Goal: Task Accomplishment & Management: Manage account settings

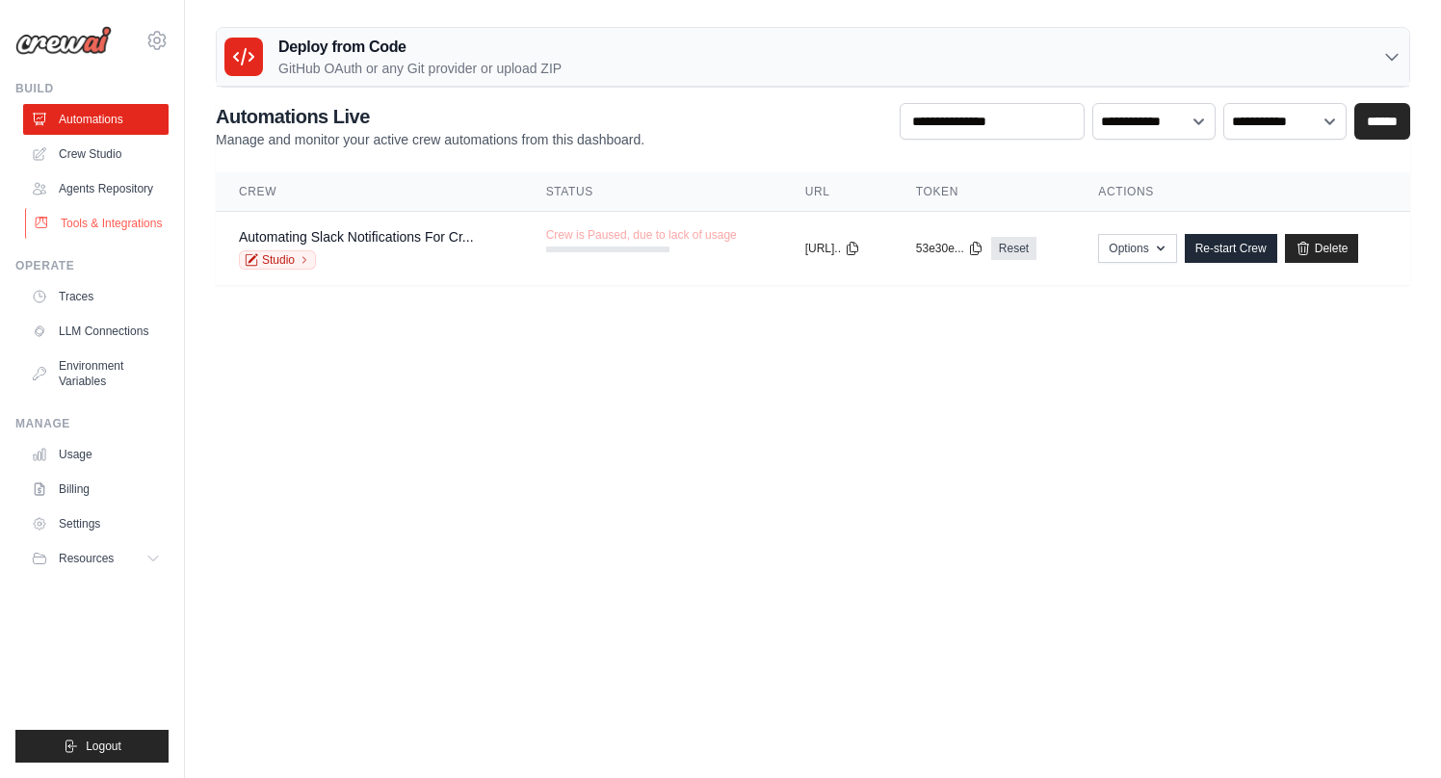
click at [129, 221] on link "Tools & Integrations" at bounding box center [97, 223] width 145 height 31
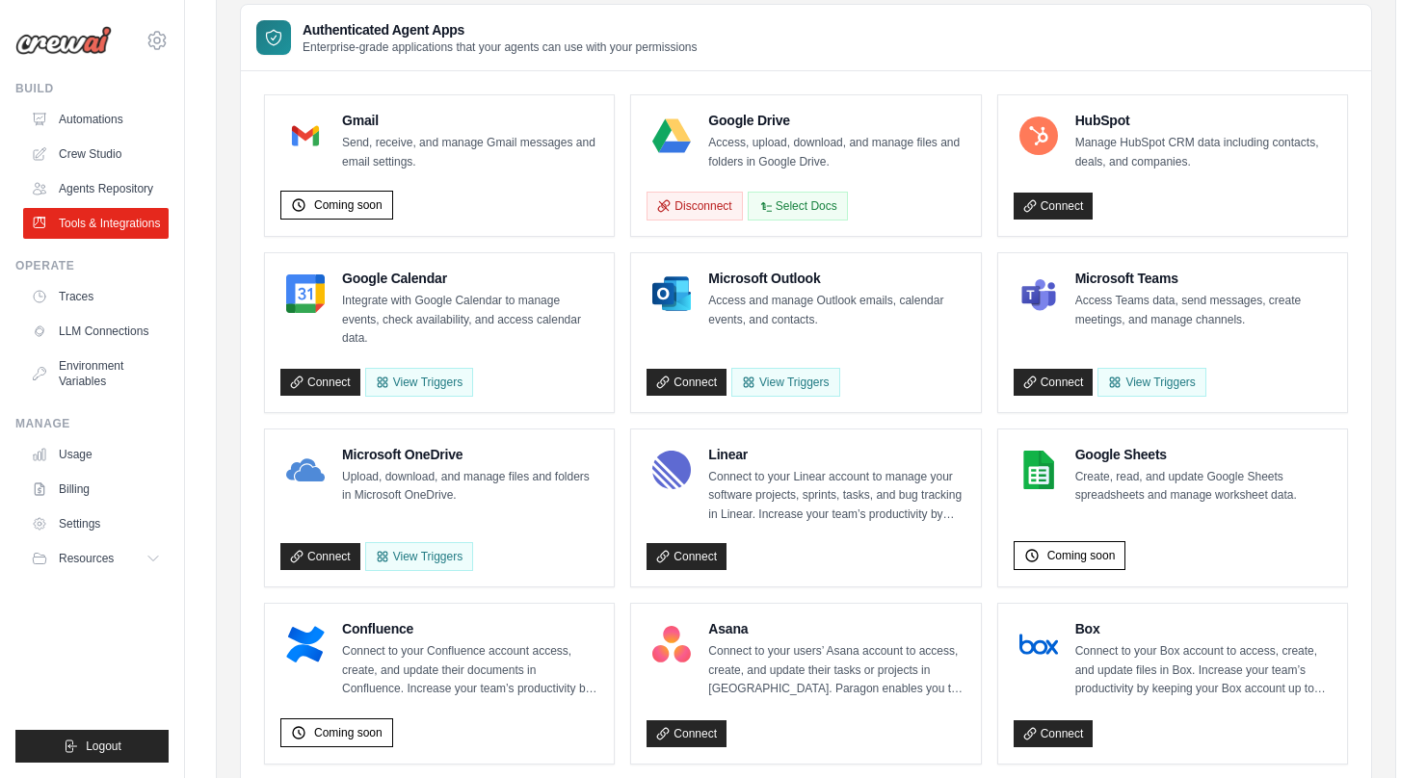
scroll to position [170, 0]
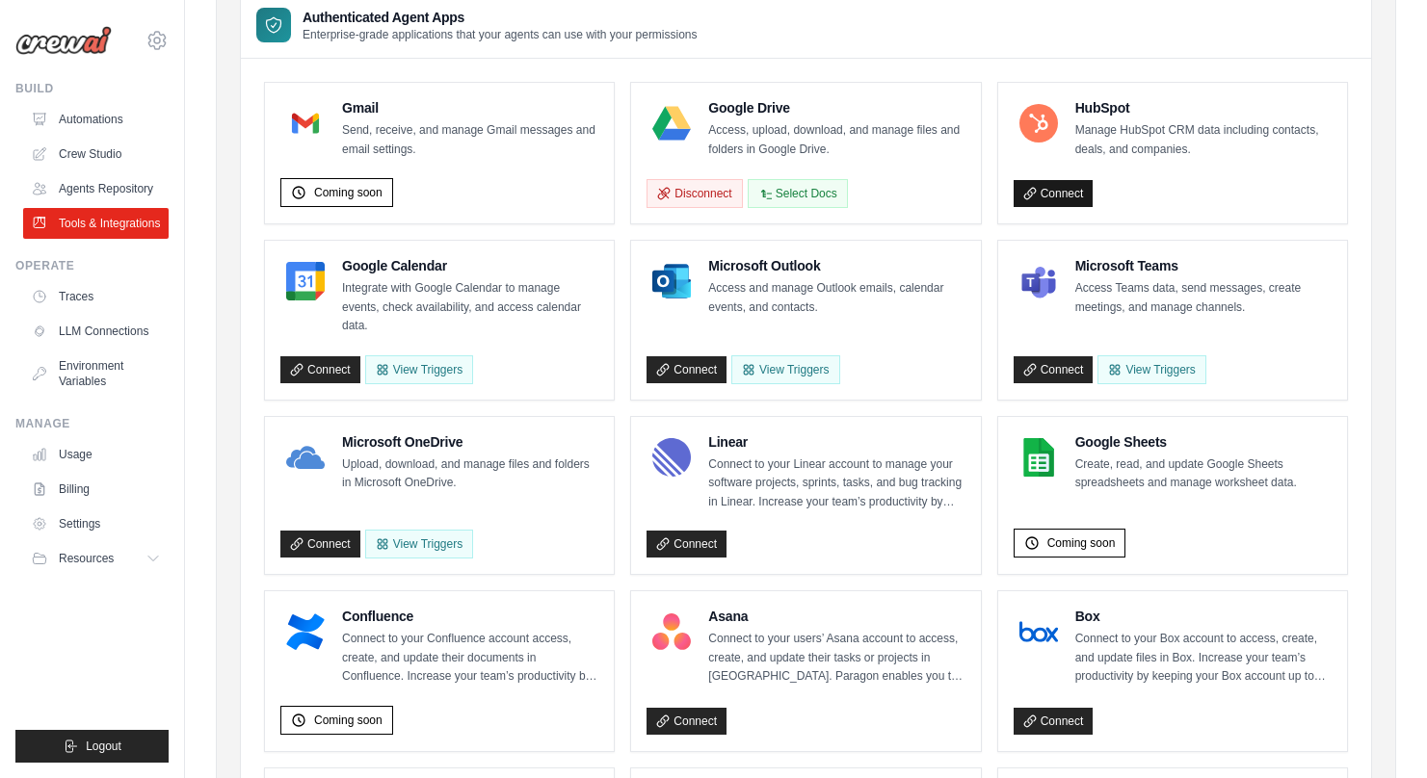
click at [1087, 195] on link "Connect" at bounding box center [1054, 193] width 80 height 27
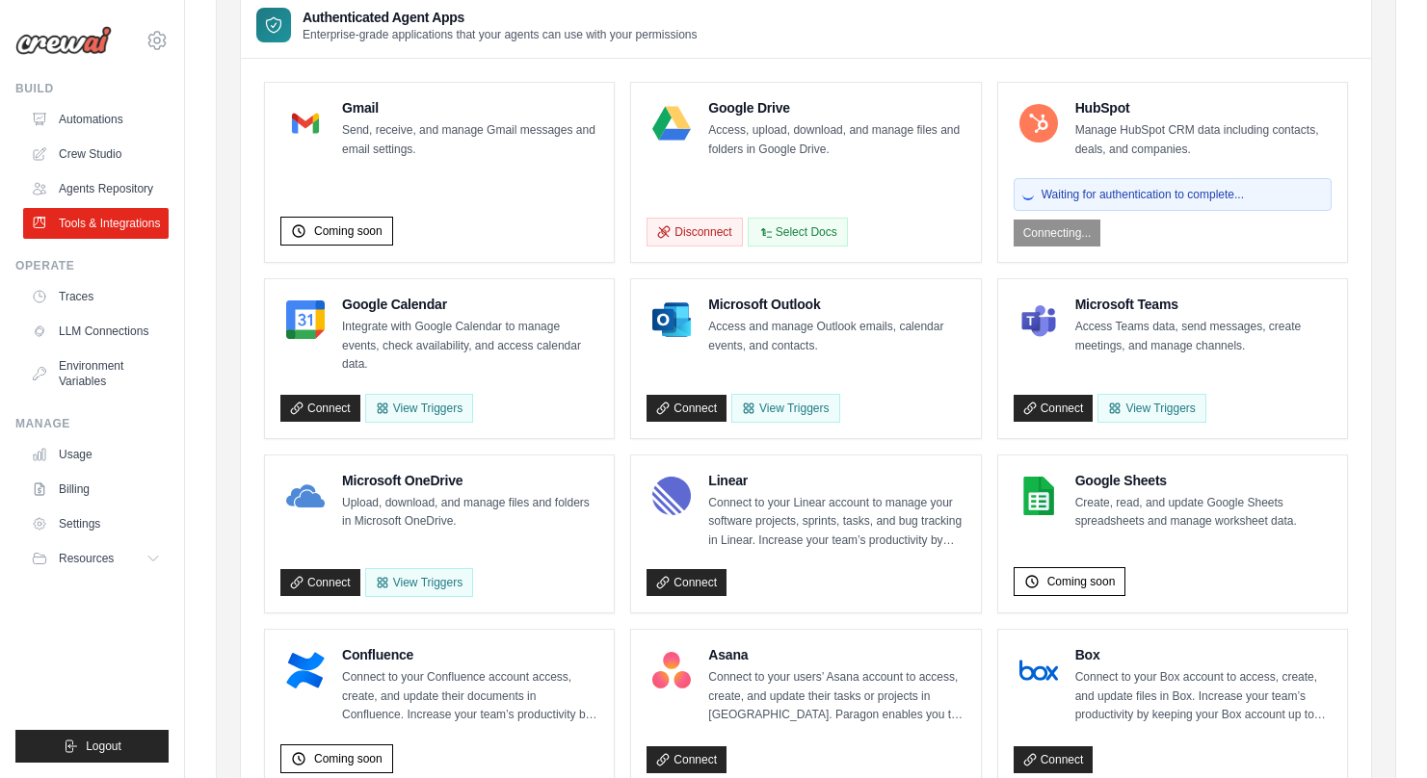
click at [1067, 231] on div "Waiting for authentication to complete... Connecting..." at bounding box center [1173, 209] width 318 height 76
click at [693, 233] on button "Disconnect" at bounding box center [693, 231] width 95 height 29
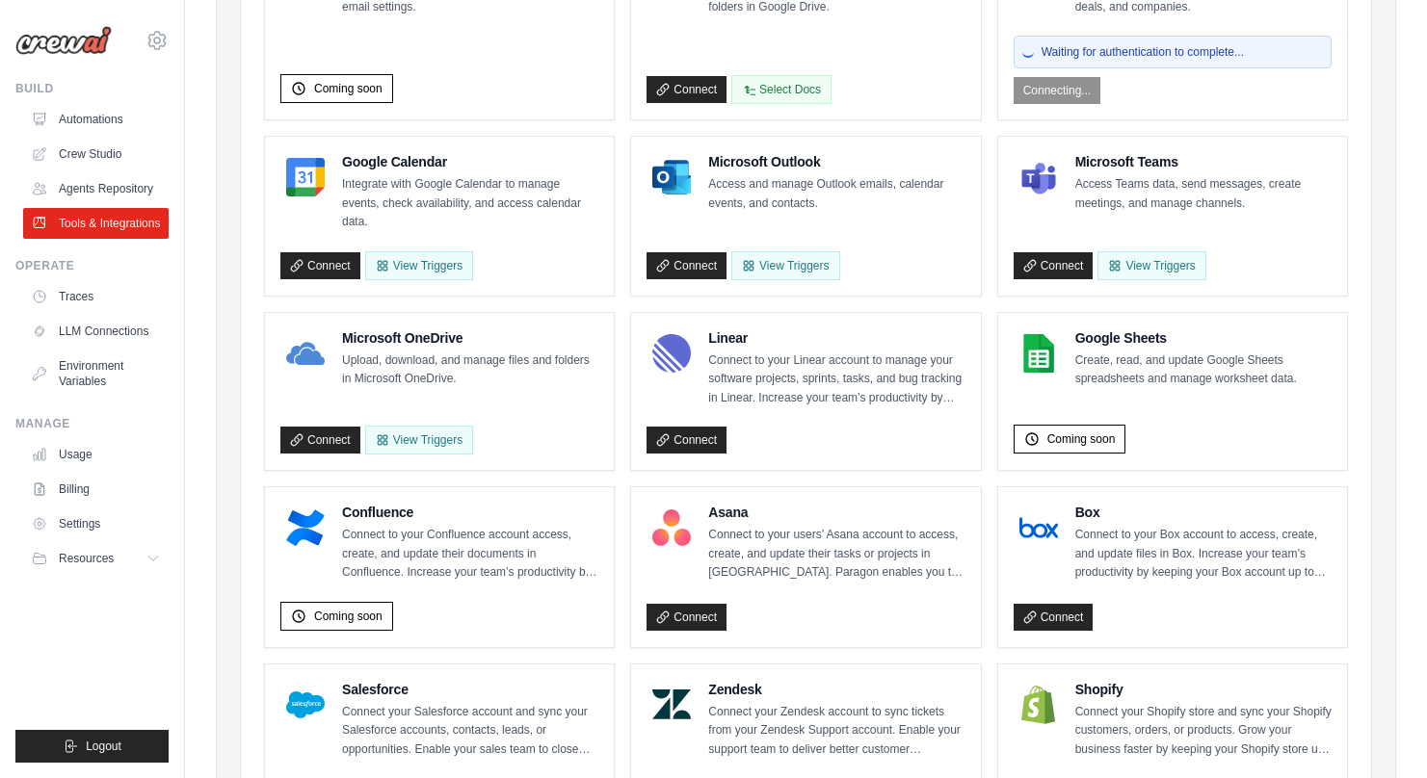
scroll to position [205, 0]
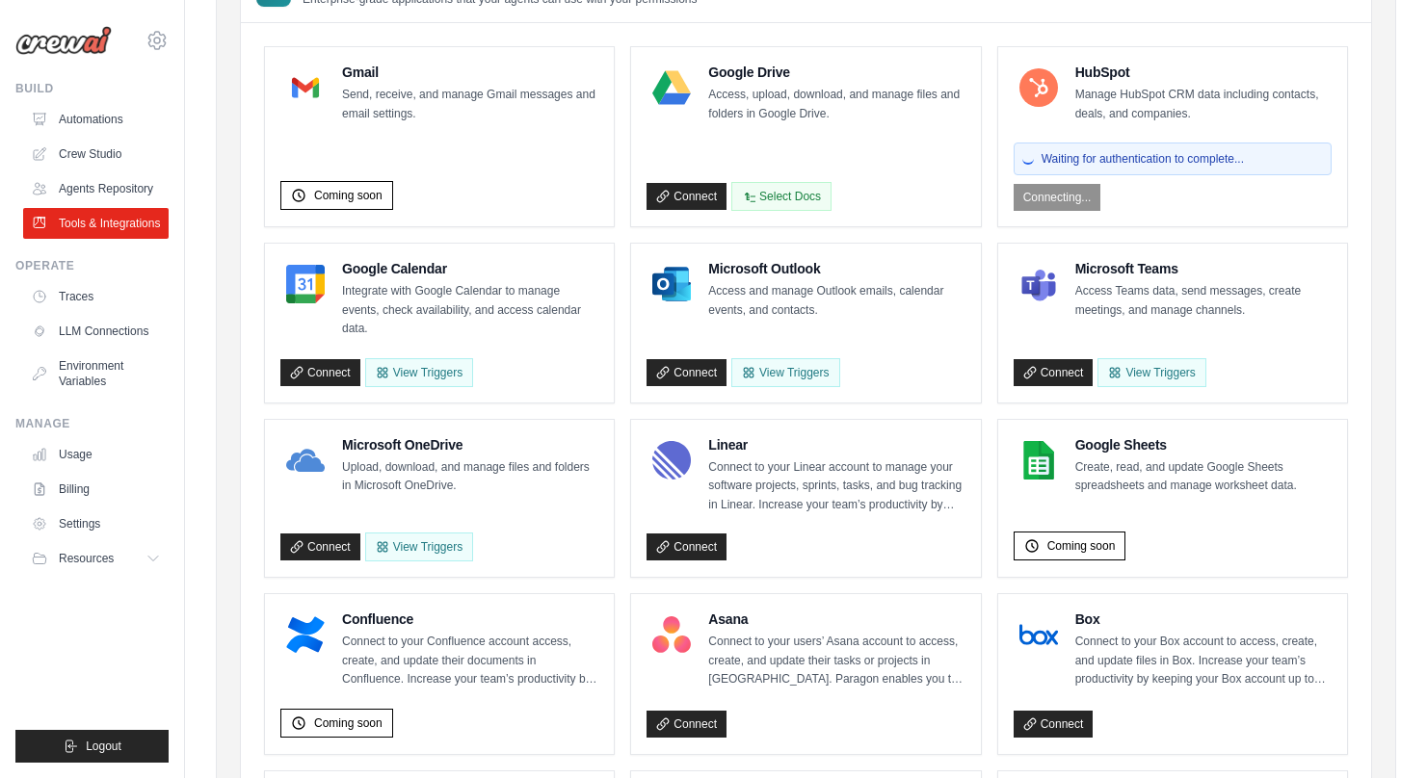
click at [1176, 172] on div "Waiting for authentication to complete..." at bounding box center [1173, 159] width 318 height 33
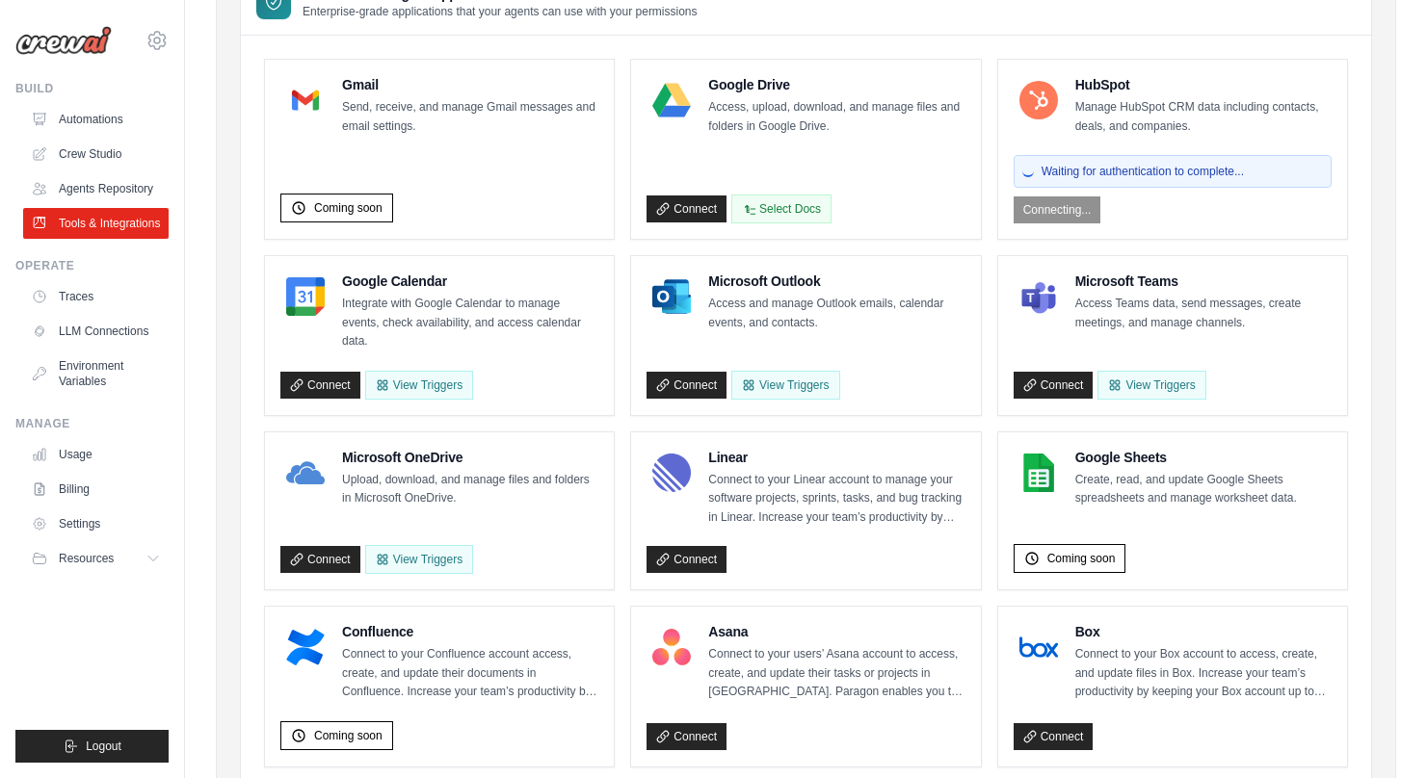
scroll to position [168, 0]
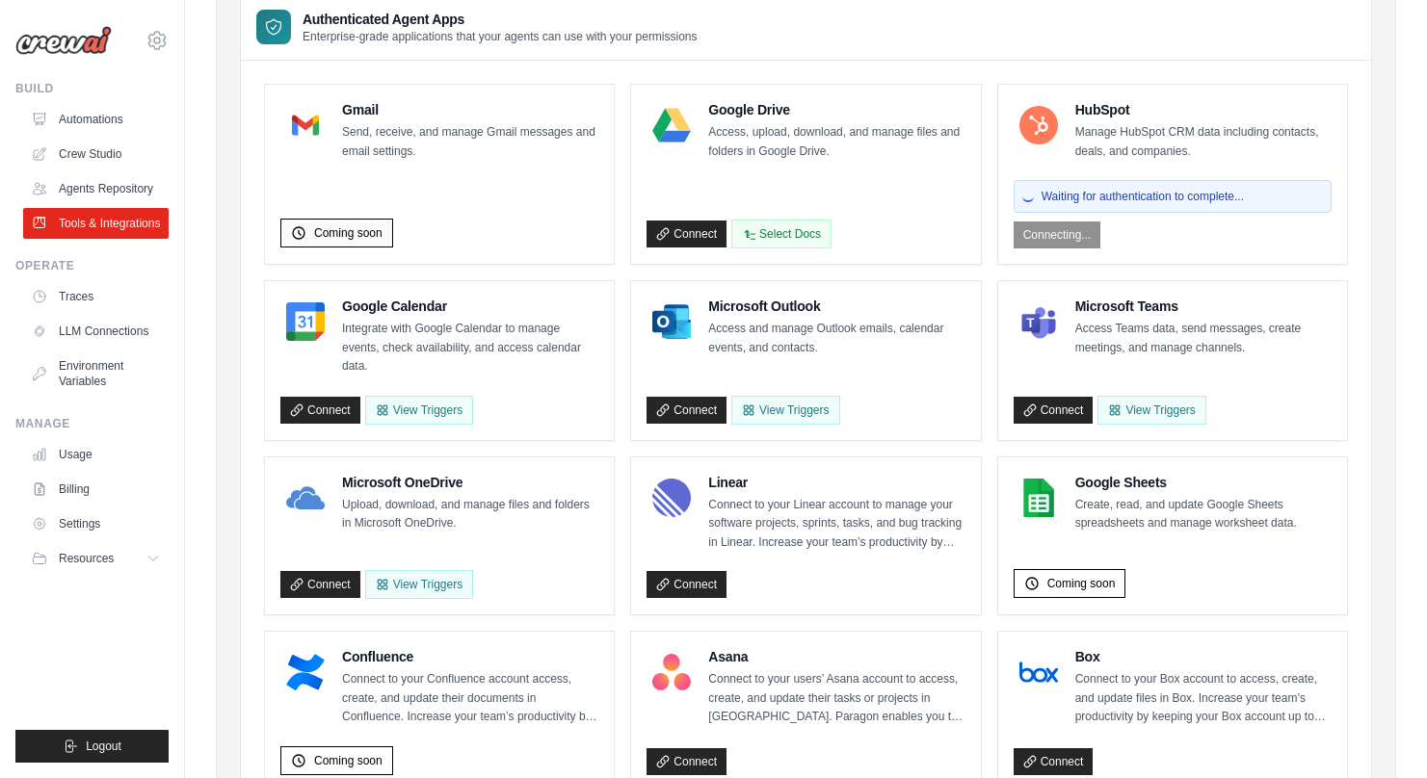
click at [356, 229] on span "Coming soon" at bounding box center [348, 232] width 68 height 15
click at [301, 232] on icon at bounding box center [298, 232] width 15 height 15
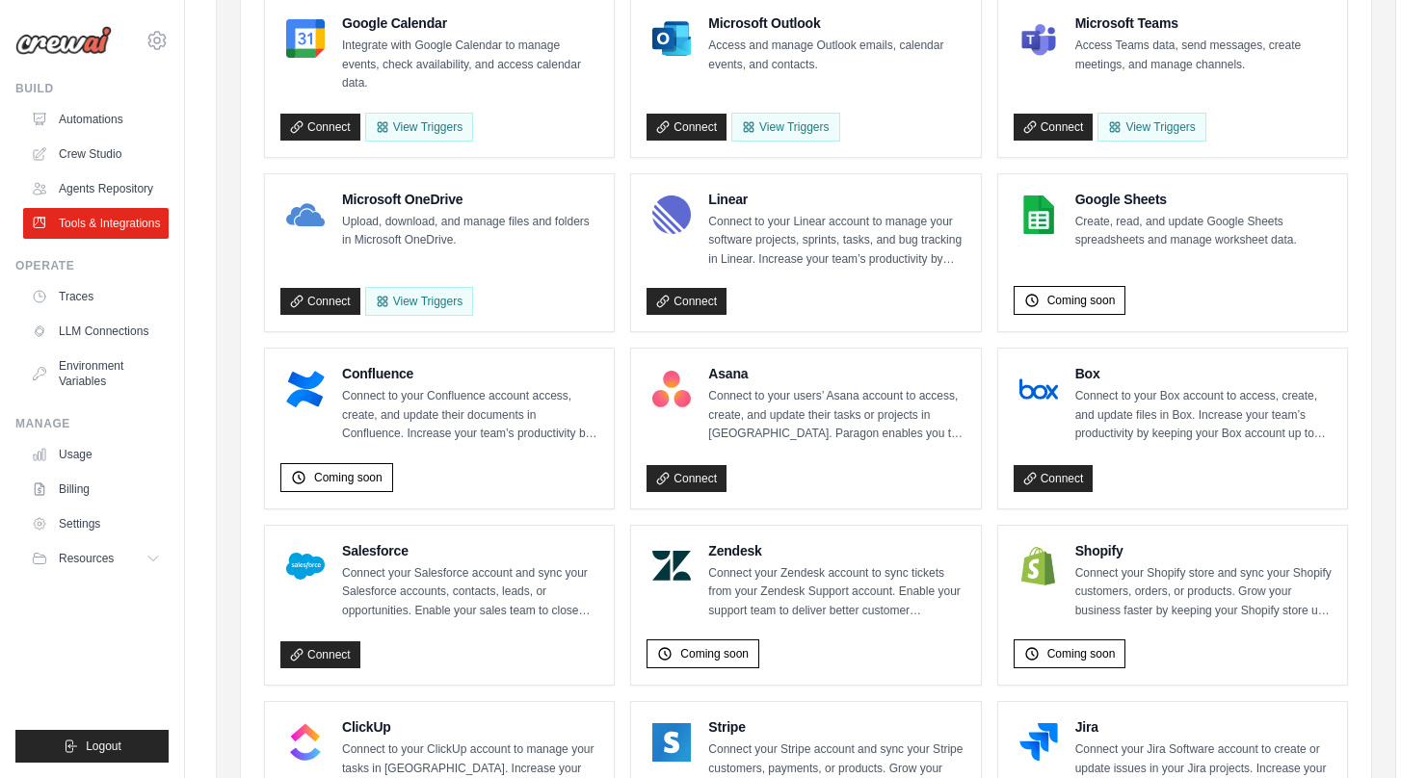
scroll to position [463, 0]
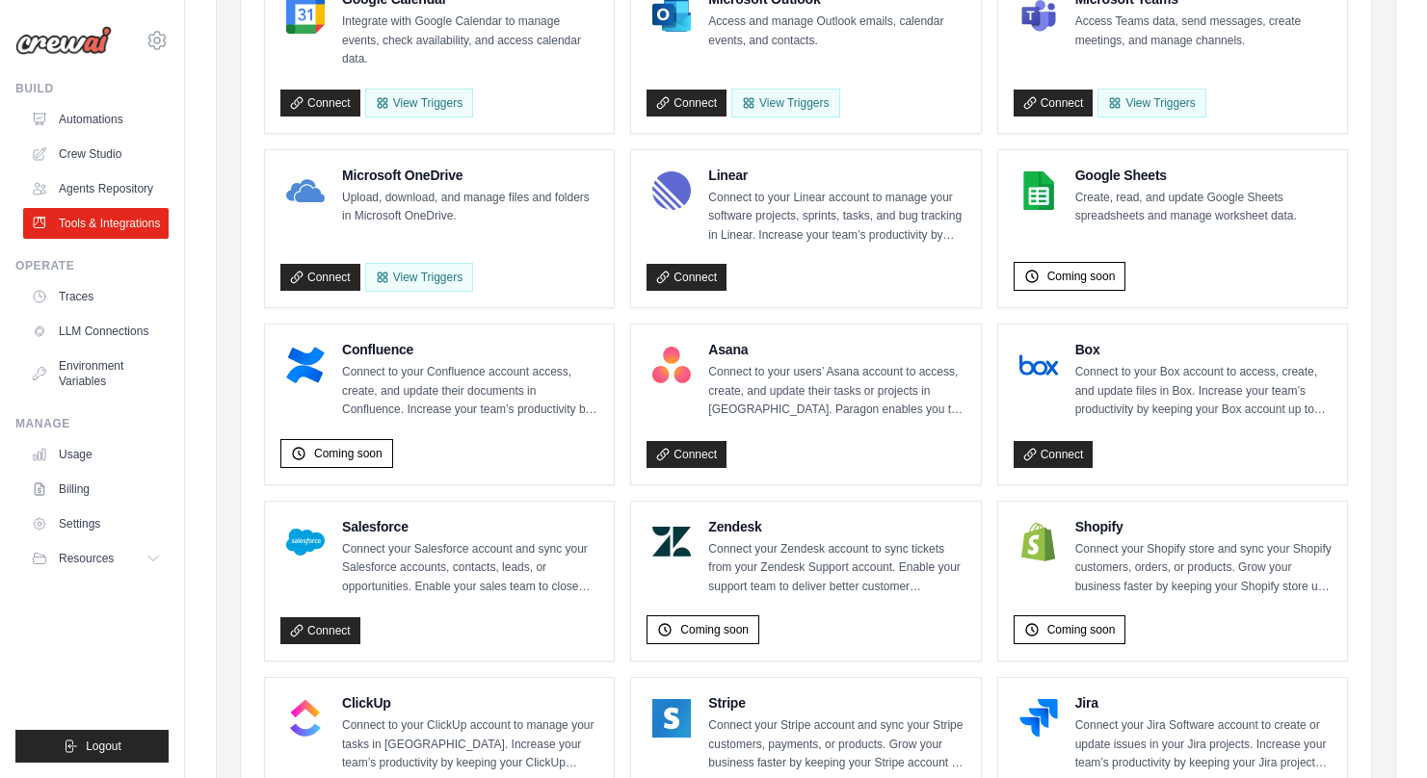
scroll to position [76, 0]
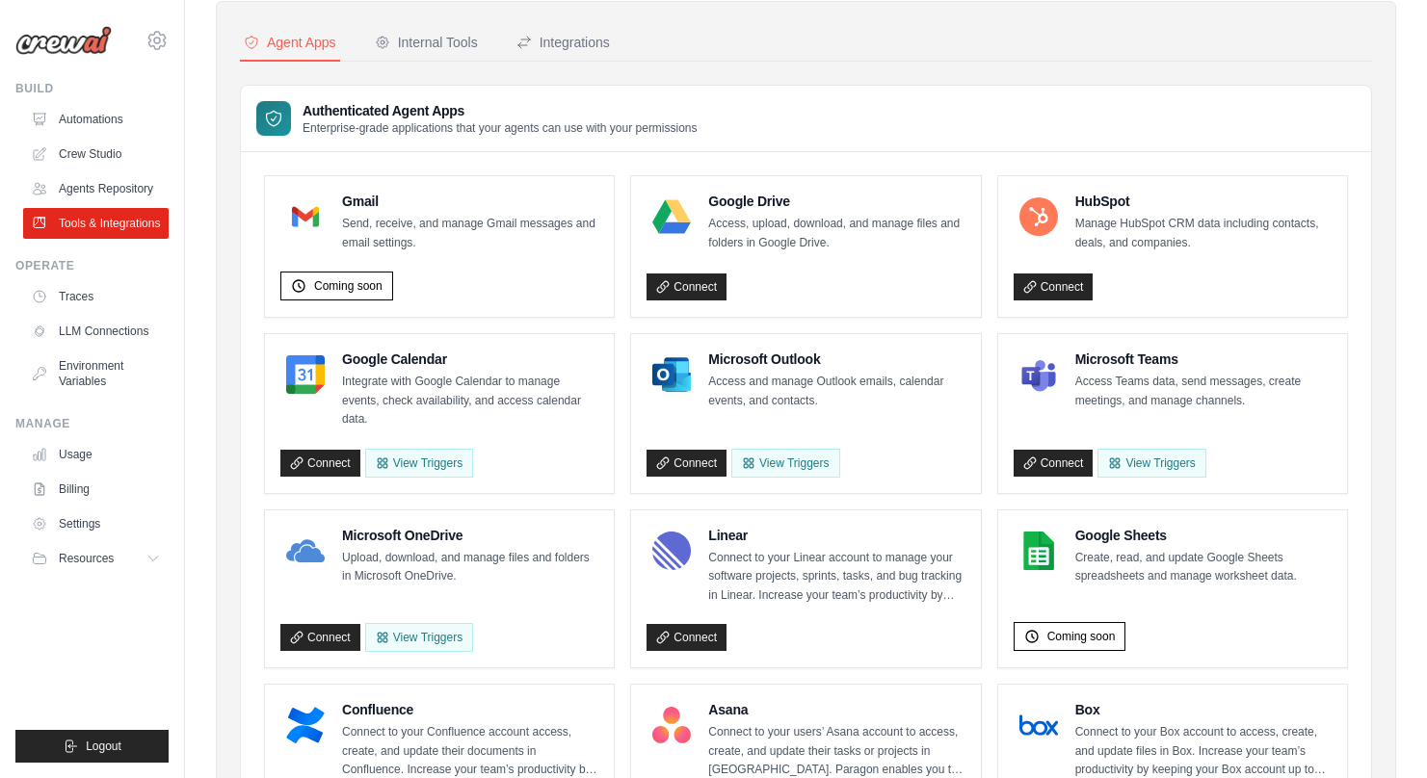
click at [369, 213] on div "Gmail Send, receive, and manage Gmail messages and email settings." at bounding box center [470, 222] width 256 height 61
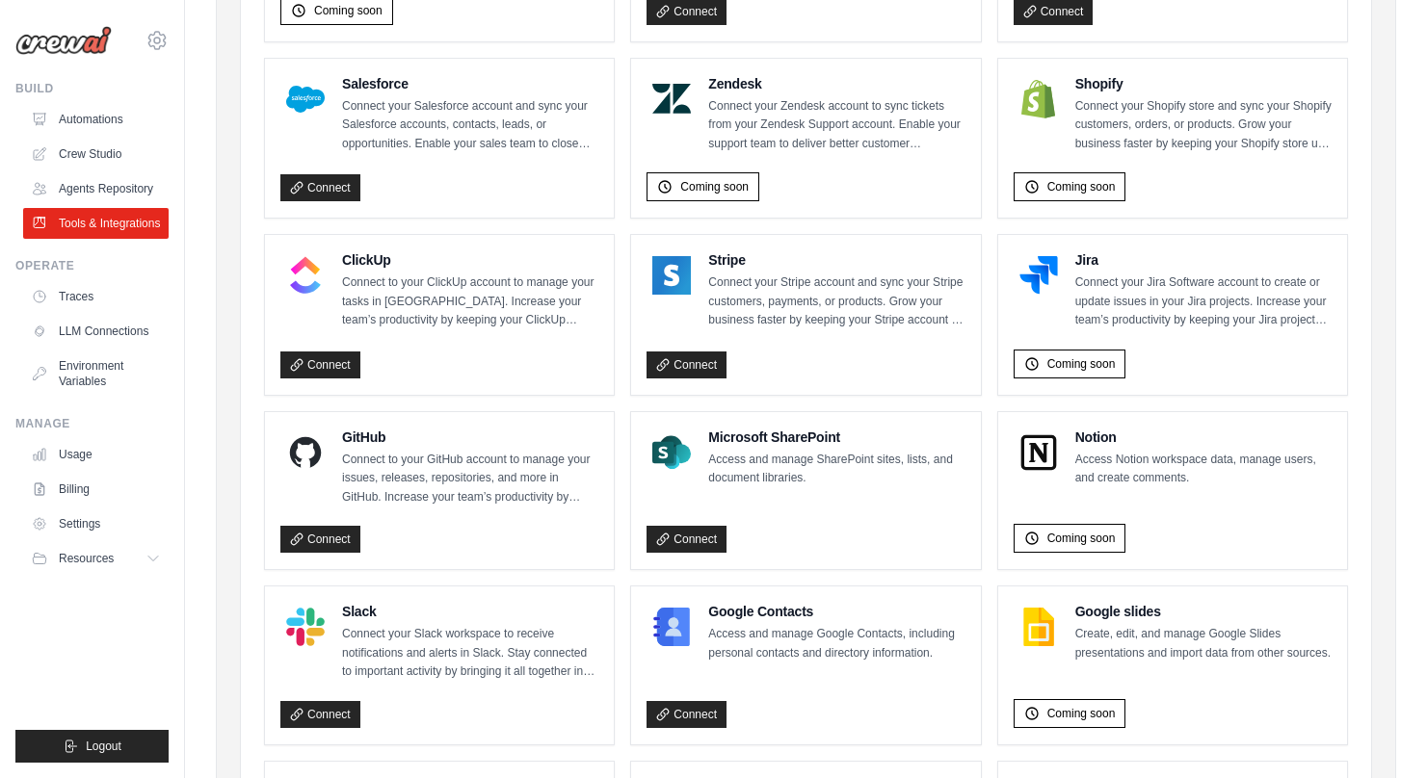
scroll to position [892, 0]
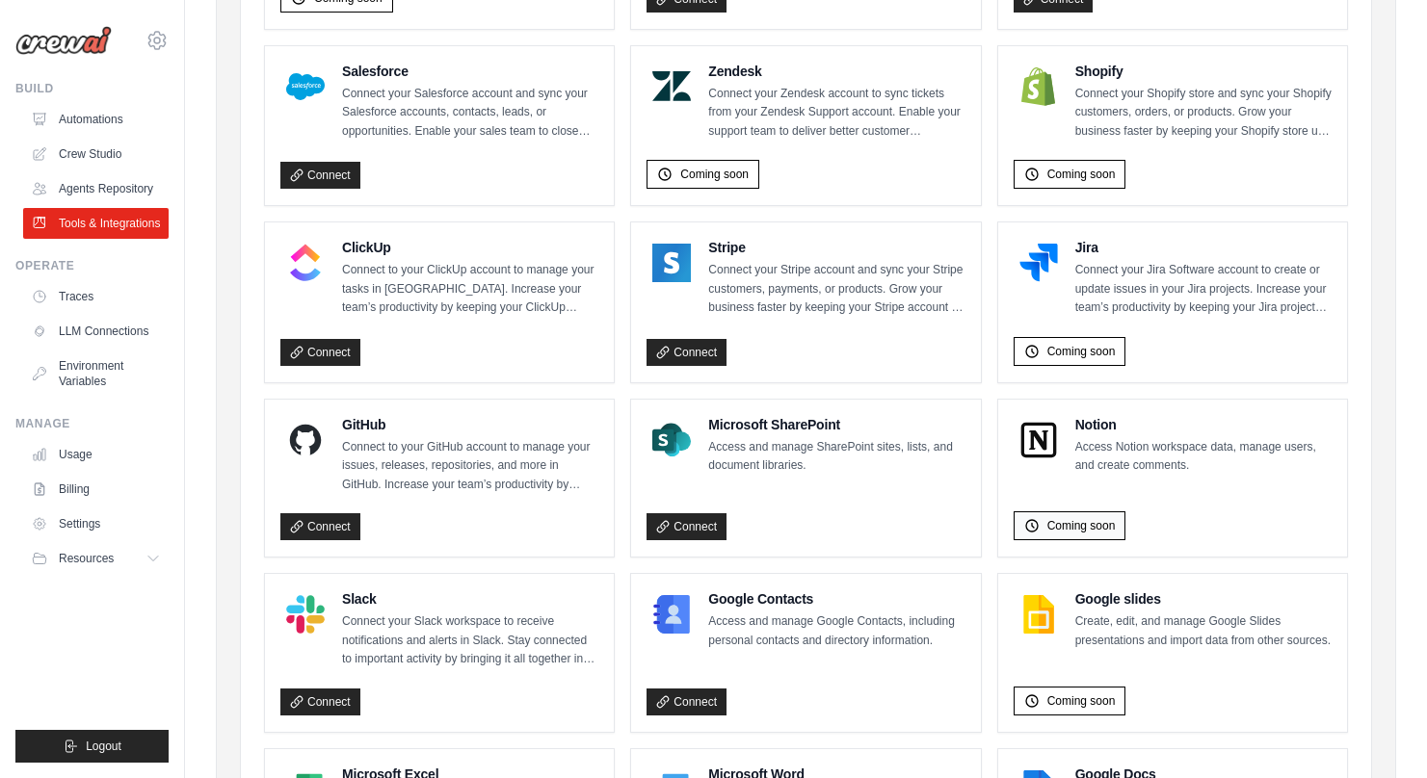
drag, startPoint x: 1041, startPoint y: 531, endPoint x: 1043, endPoint y: 519, distance: 11.7
click at [1041, 531] on div "Coming soon" at bounding box center [1070, 526] width 113 height 29
click at [1060, 528] on span "Coming soon" at bounding box center [1081, 525] width 68 height 15
drag, startPoint x: 1031, startPoint y: 415, endPoint x: 1162, endPoint y: 487, distance: 149.6
click at [1146, 477] on div "Notion Access Notion workspace data, manage users, and create comments. Coming …" at bounding box center [1173, 478] width 318 height 127
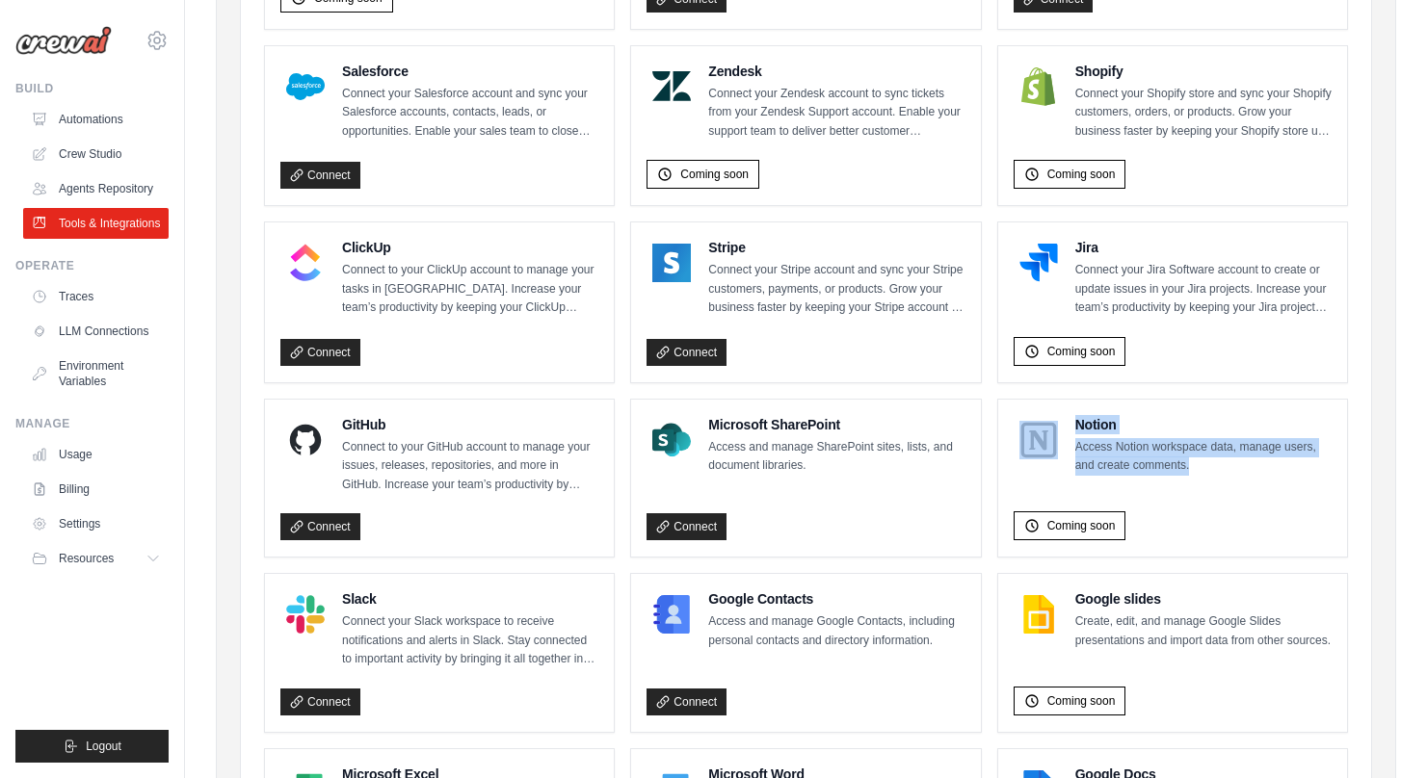
click at [1168, 469] on p "Access Notion workspace data, manage users, and create comments." at bounding box center [1203, 457] width 256 height 38
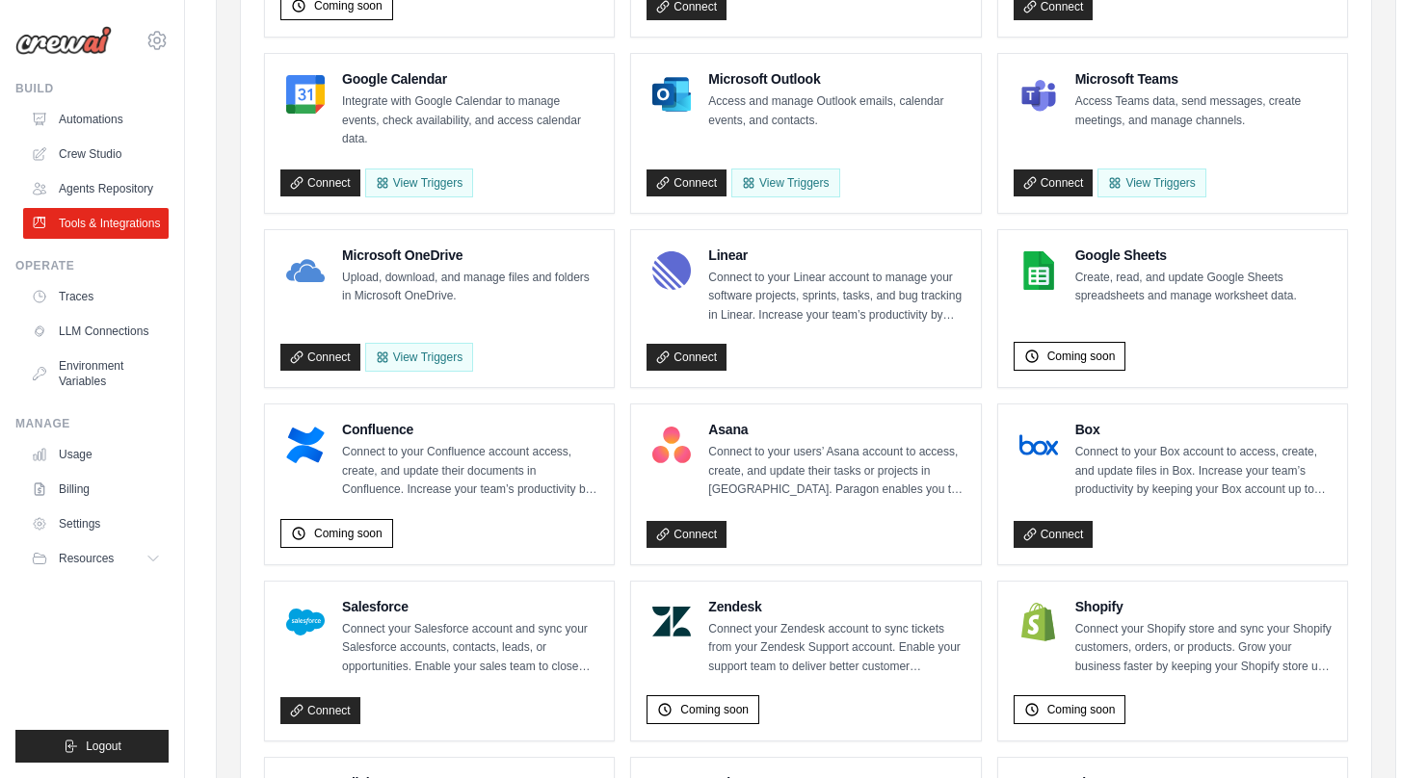
scroll to position [0, 0]
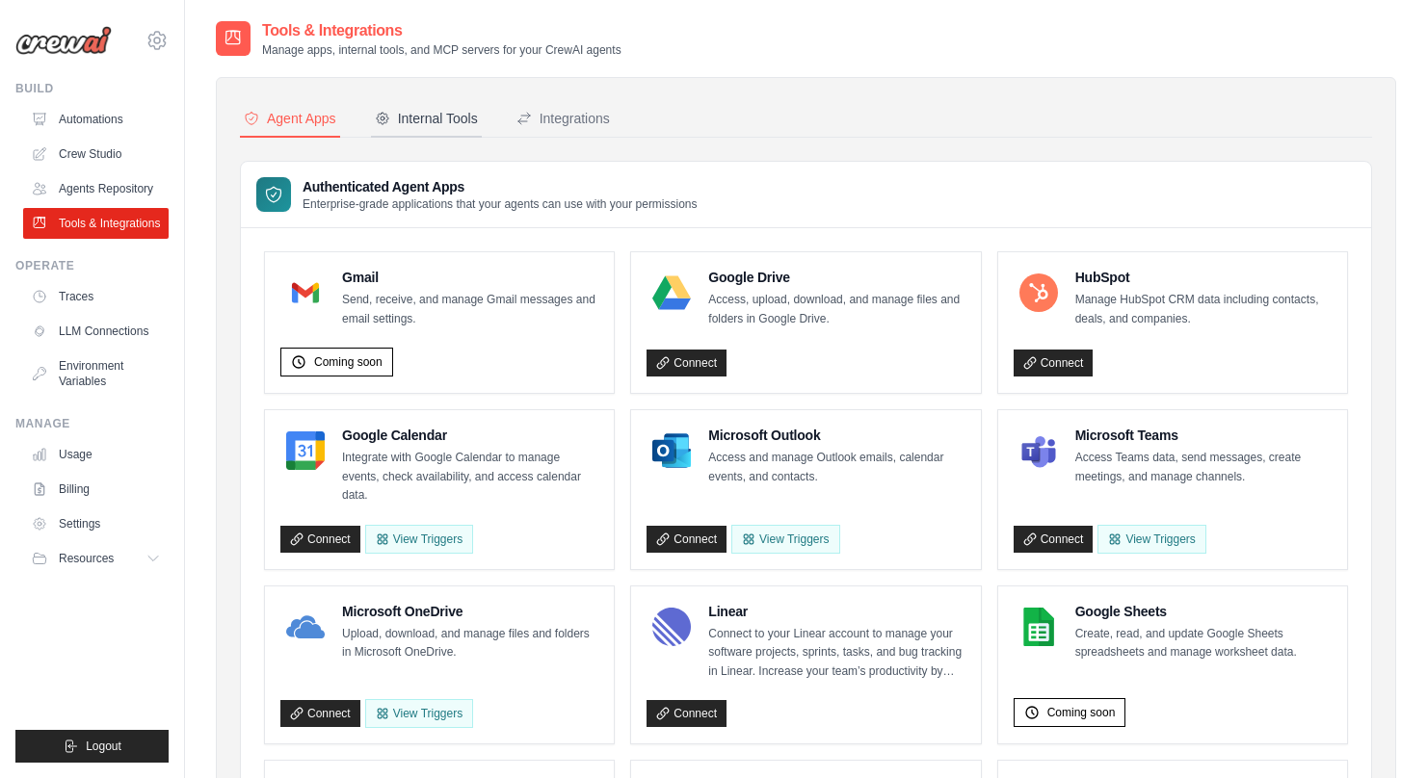
click at [451, 119] on div "Internal Tools" at bounding box center [426, 118] width 103 height 19
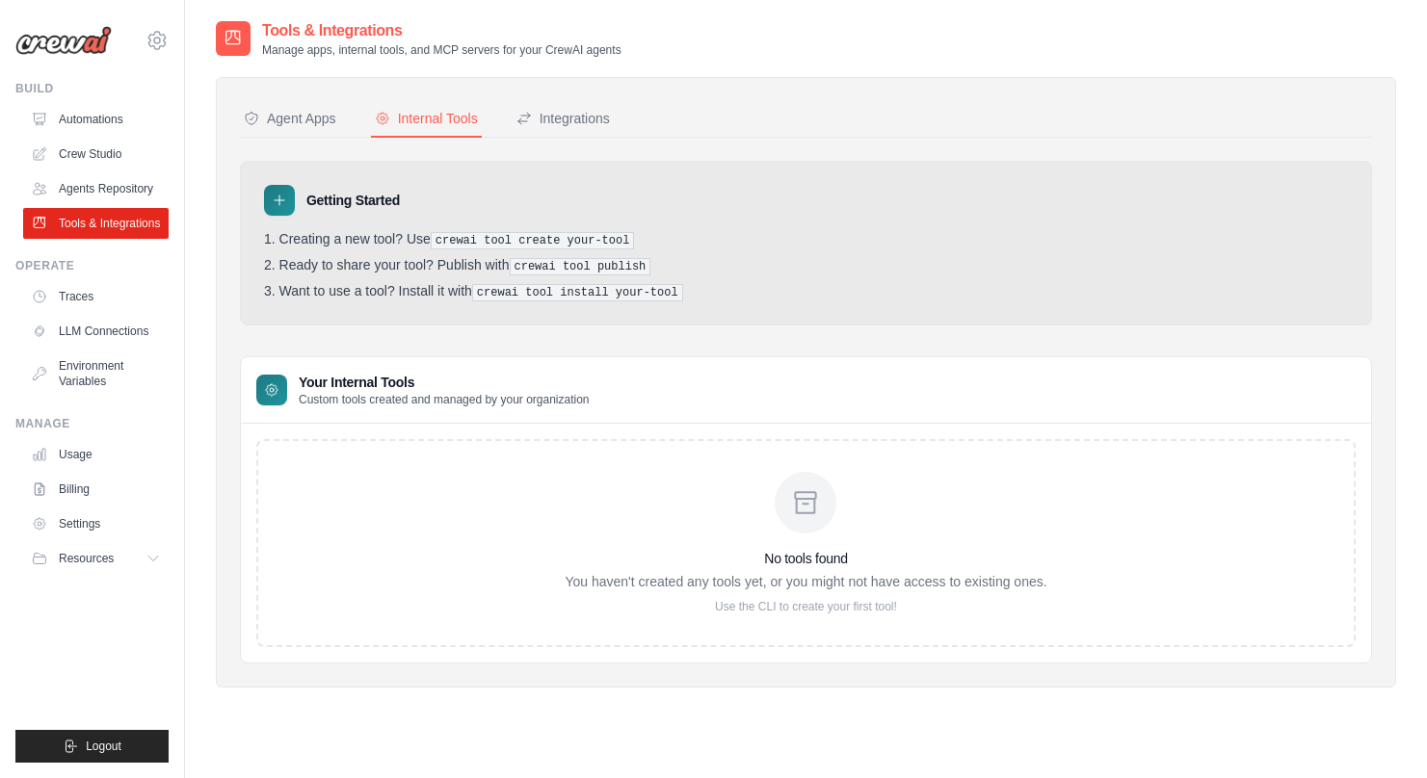
click at [828, 613] on div "No tools found You haven't created any tools yet, or you might not have access …" at bounding box center [805, 543] width 1099 height 208
click at [556, 115] on div "Integrations" at bounding box center [562, 118] width 93 height 19
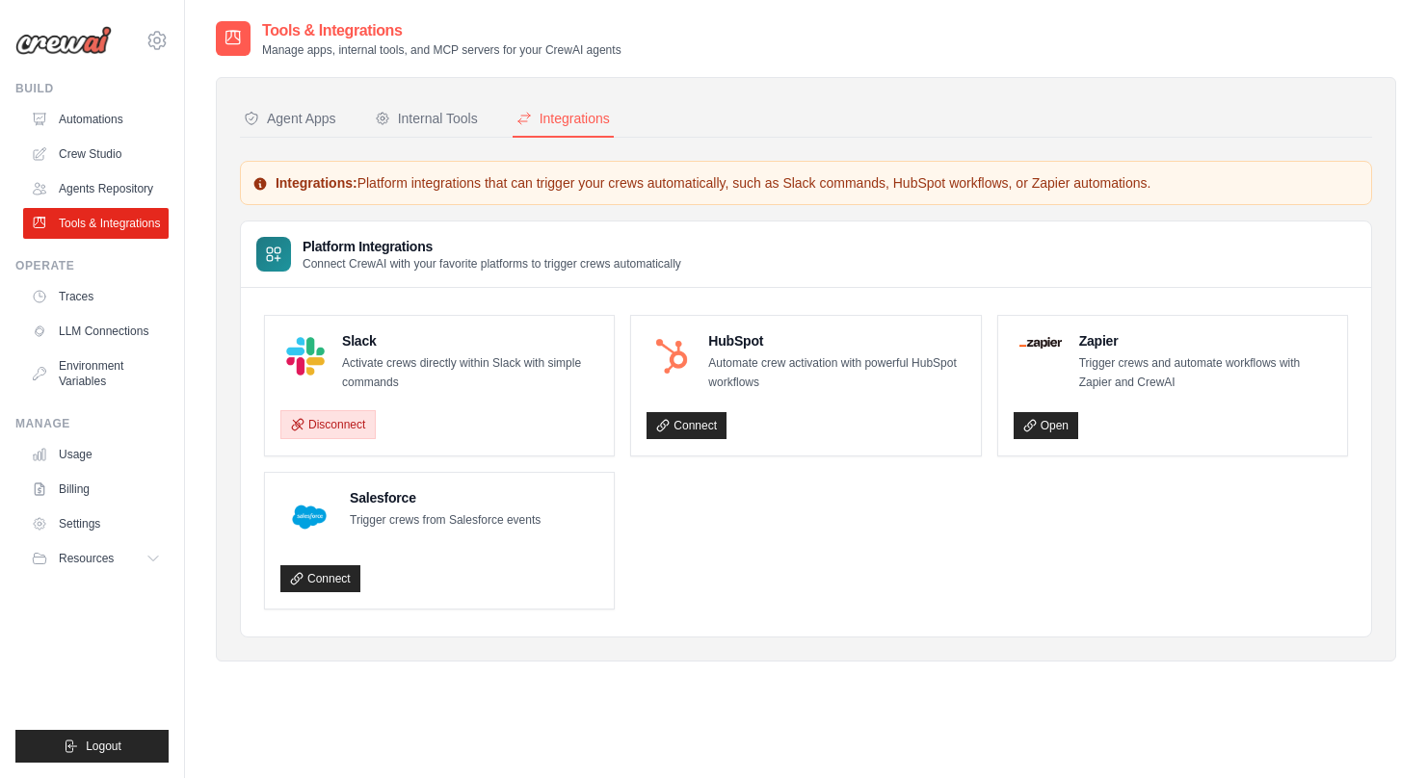
click at [323, 422] on button "Disconnect" at bounding box center [327, 424] width 95 height 29
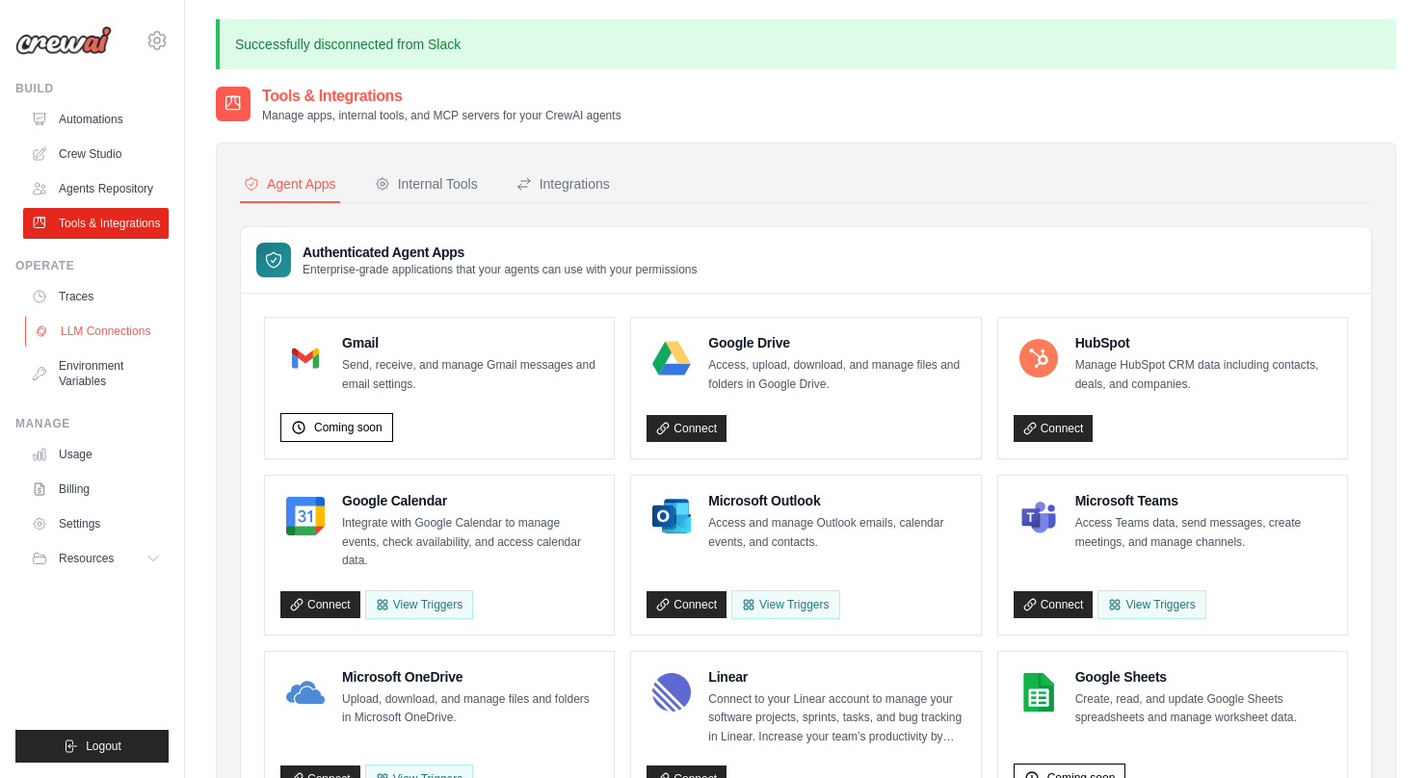
click at [124, 330] on link "LLM Connections" at bounding box center [97, 331] width 145 height 31
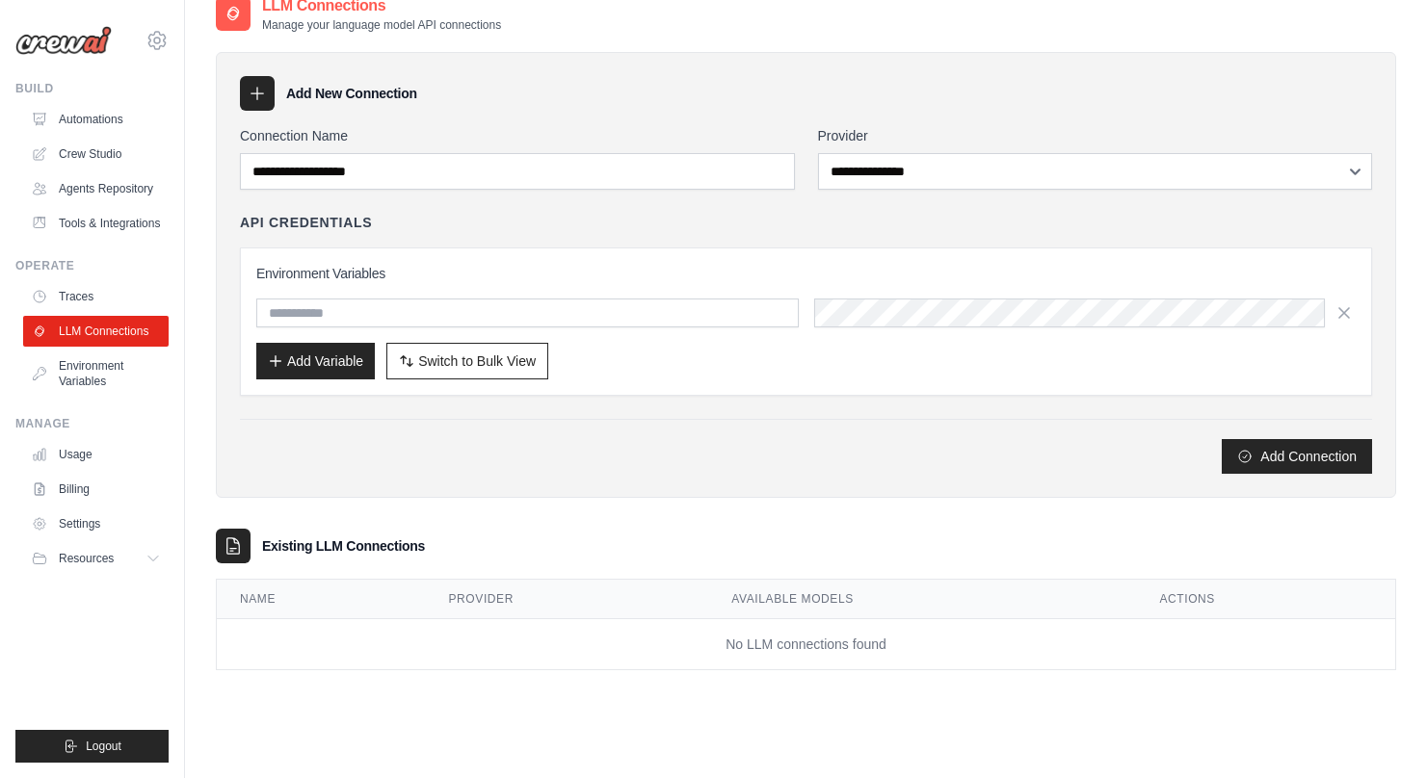
scroll to position [39, 0]
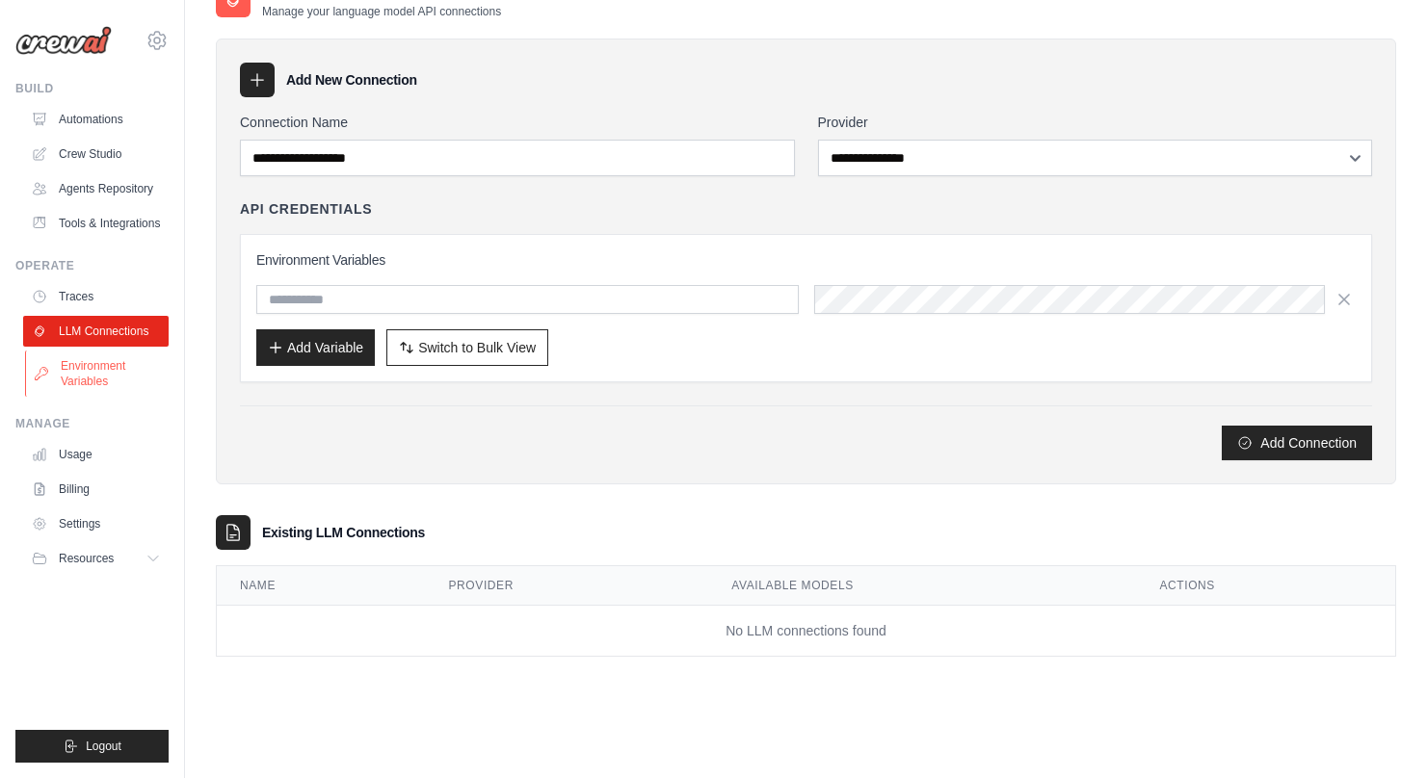
click at [88, 382] on link "Environment Variables" at bounding box center [97, 374] width 145 height 46
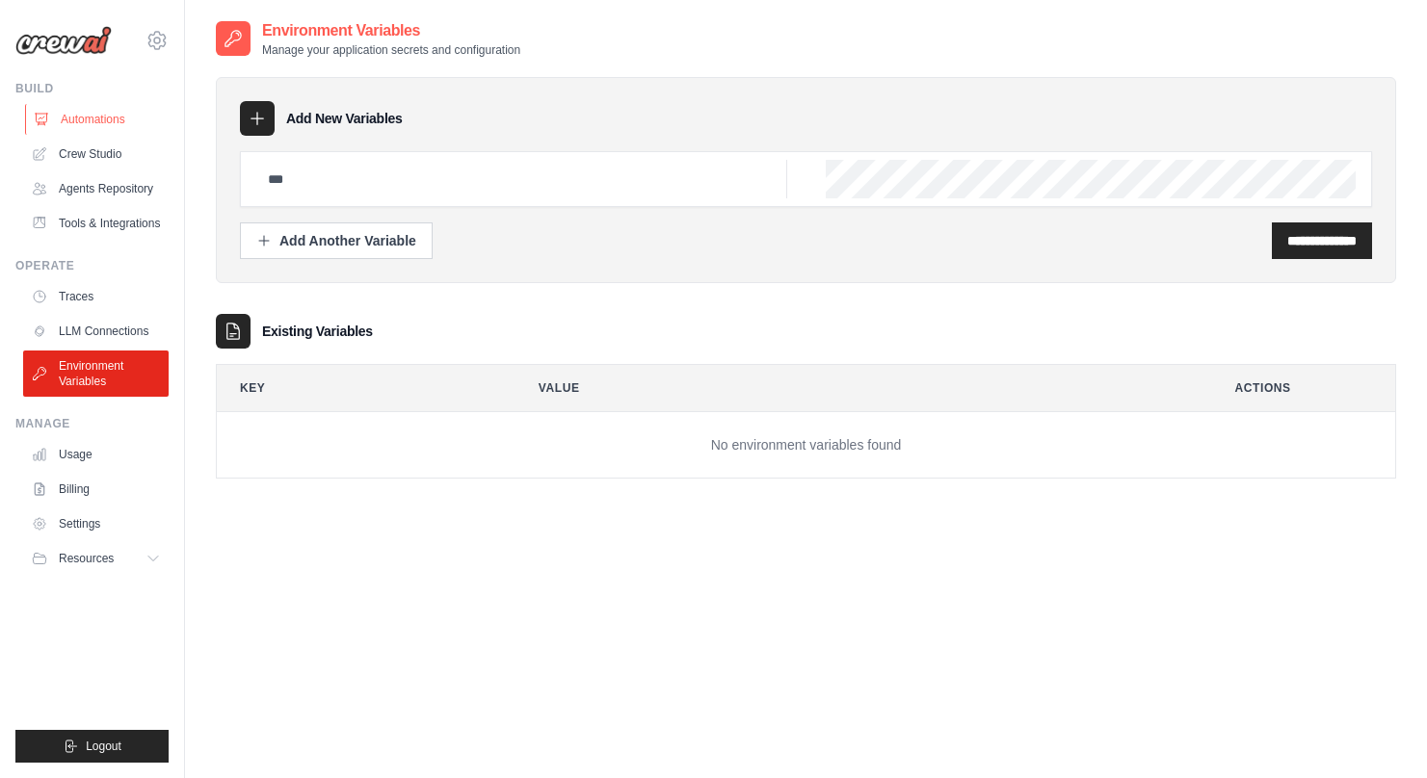
click at [108, 121] on link "Automations" at bounding box center [97, 119] width 145 height 31
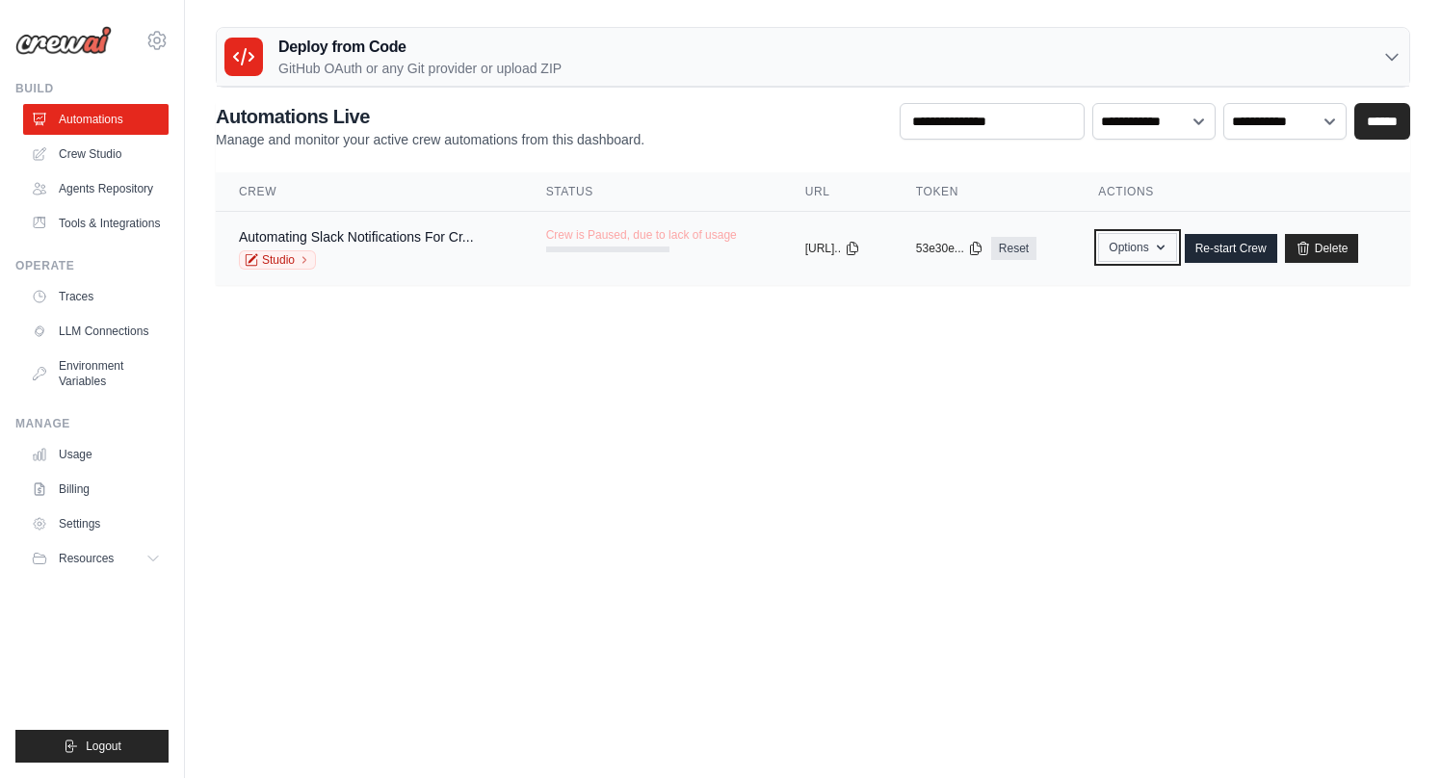
click at [1143, 249] on button "Options" at bounding box center [1137, 247] width 78 height 29
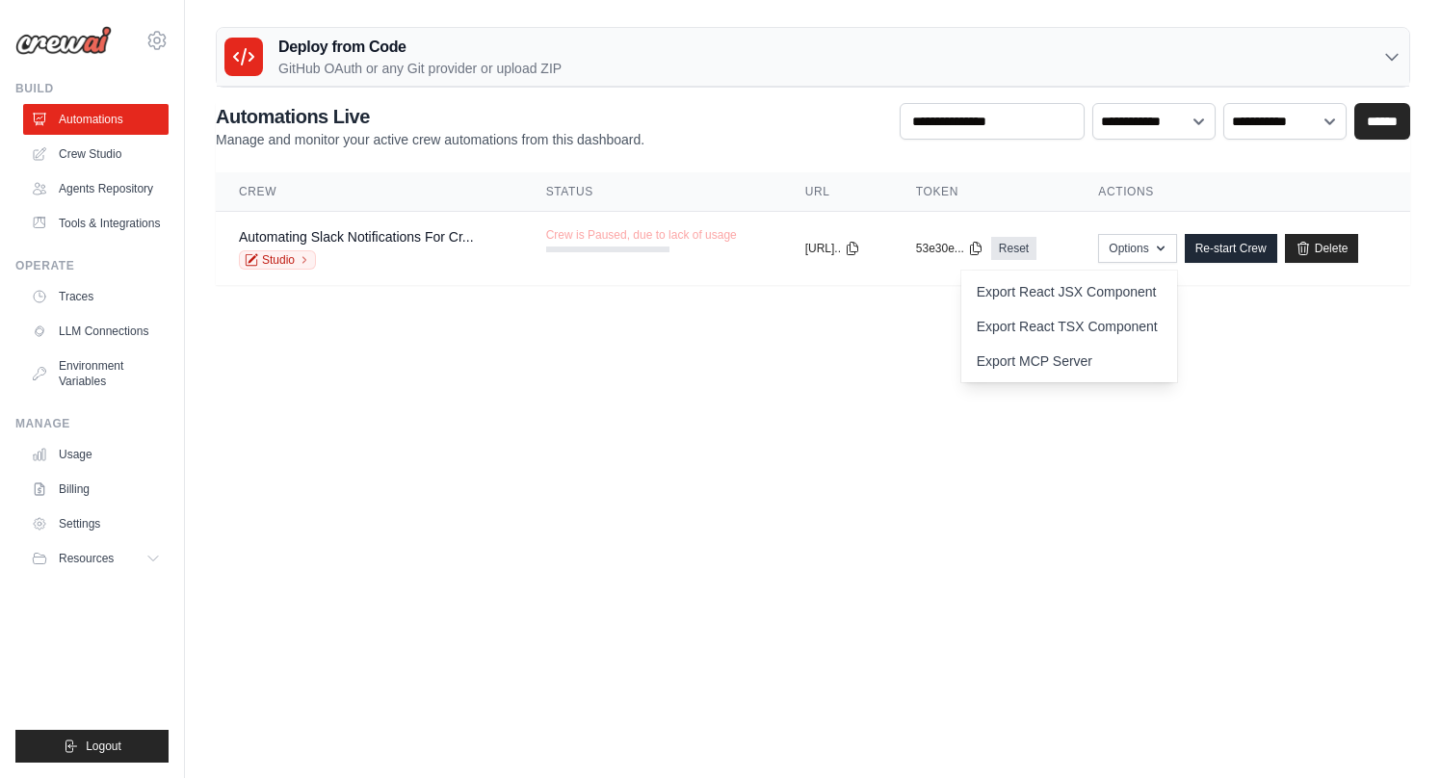
click at [840, 431] on body "[EMAIL_ADDRESS][DOMAIN_NAME] Settings Build Automations" at bounding box center [720, 389] width 1441 height 778
click at [423, 227] on div "Automating Slack Notifications For Cr..." at bounding box center [356, 236] width 235 height 19
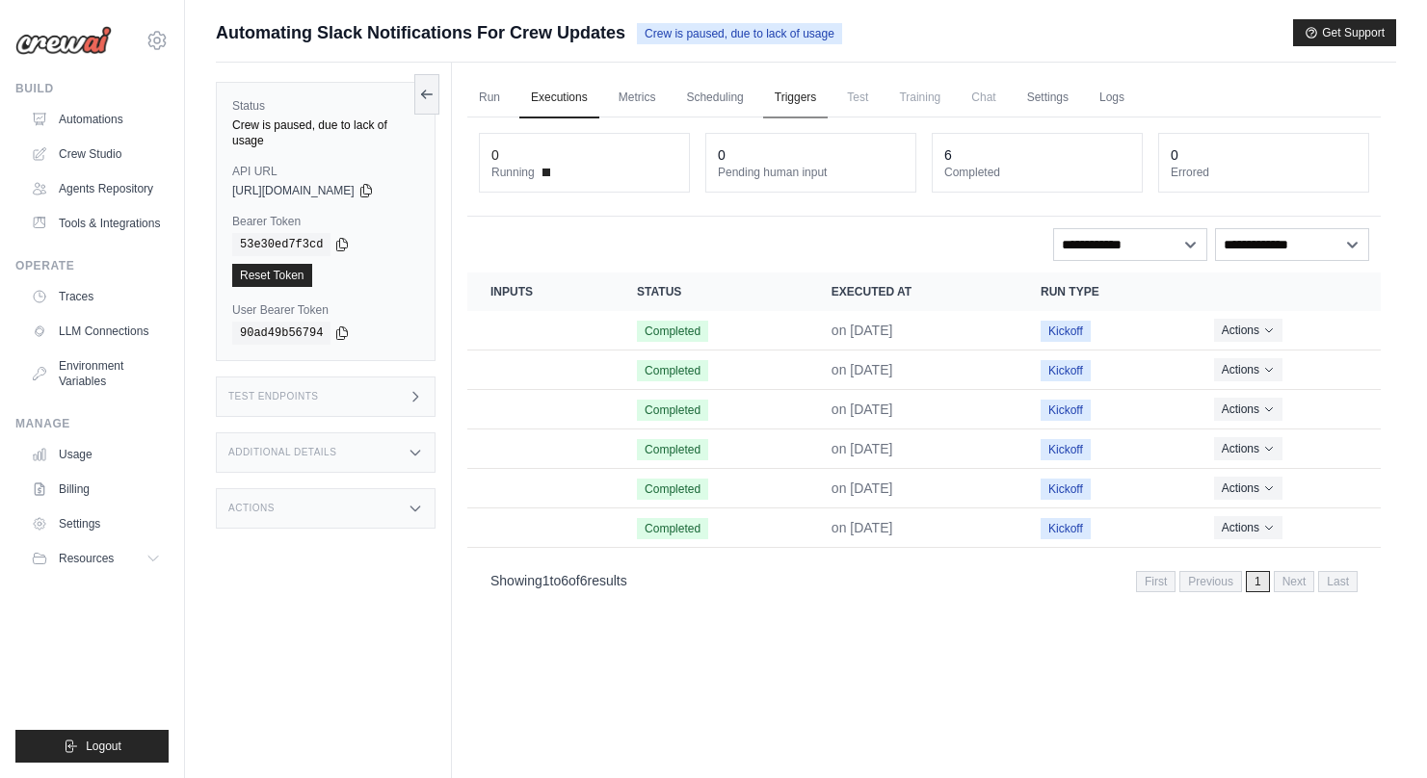
click at [803, 104] on link "Triggers" at bounding box center [796, 98] width 66 height 40
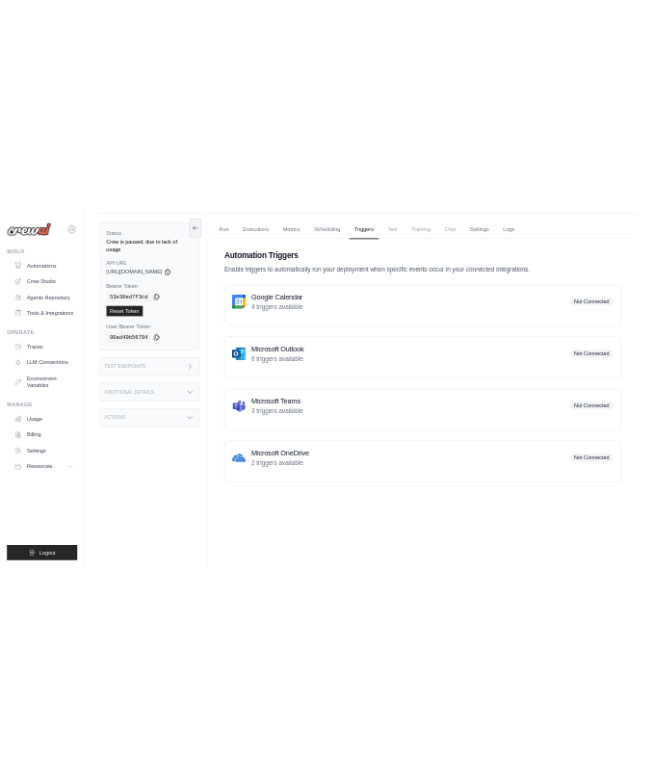
scroll to position [45, 0]
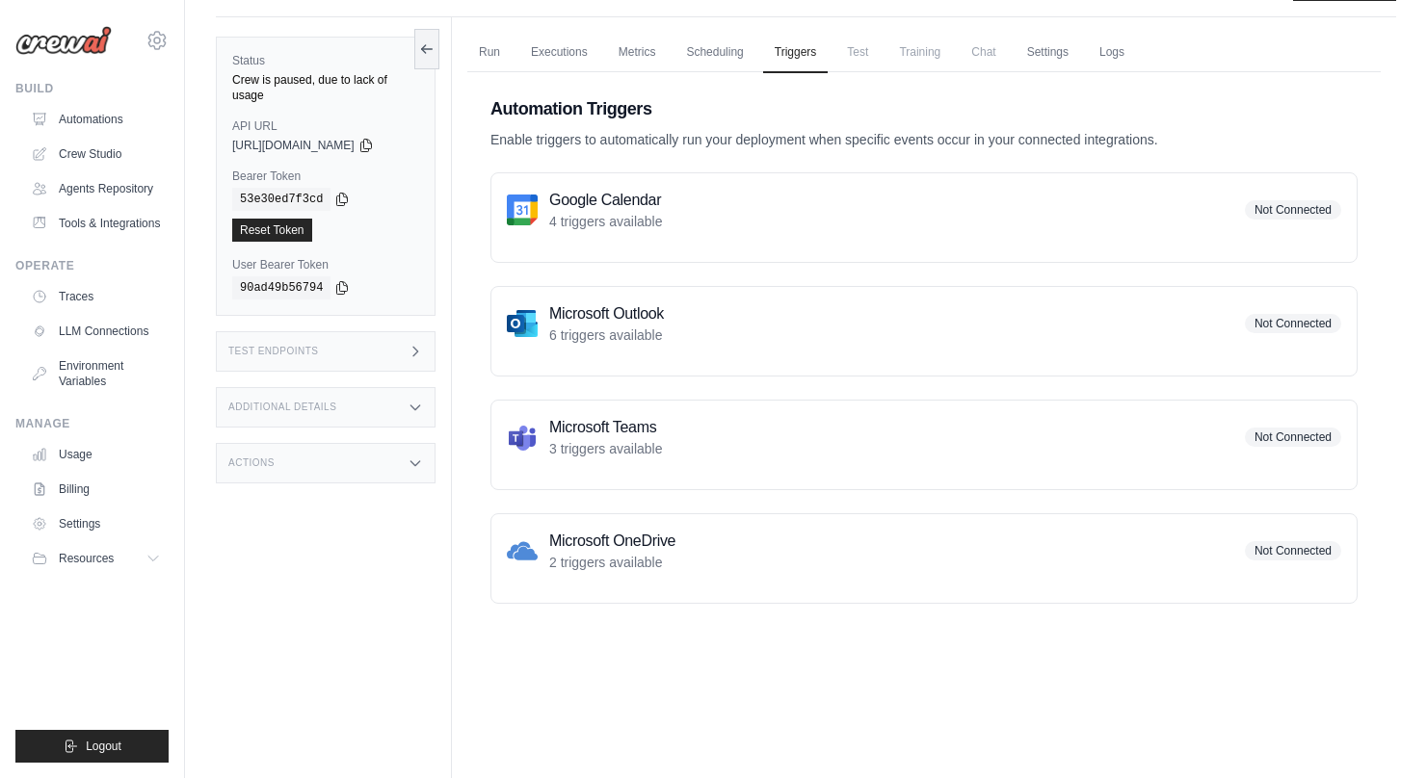
click at [705, 146] on p "Enable triggers to automatically run your deployment when specific events occur…" at bounding box center [923, 139] width 867 height 19
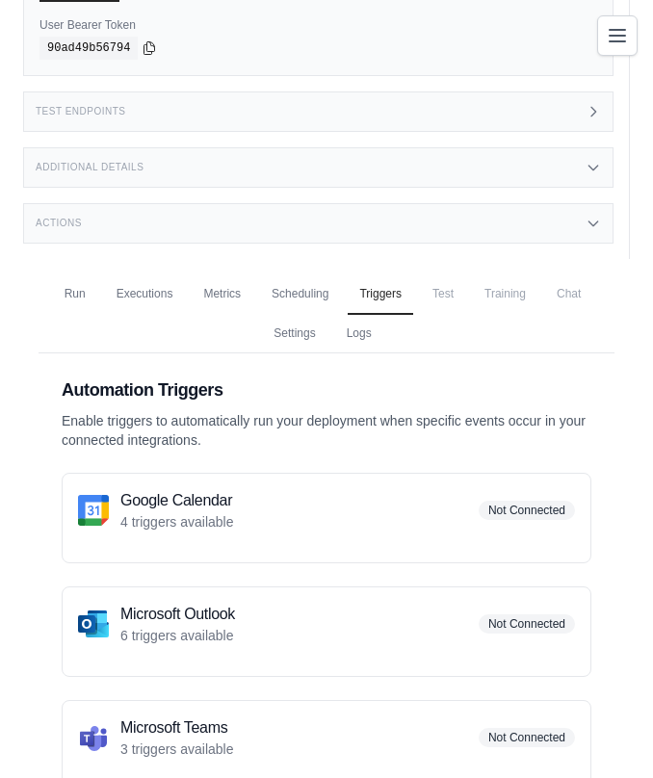
scroll to position [481, 0]
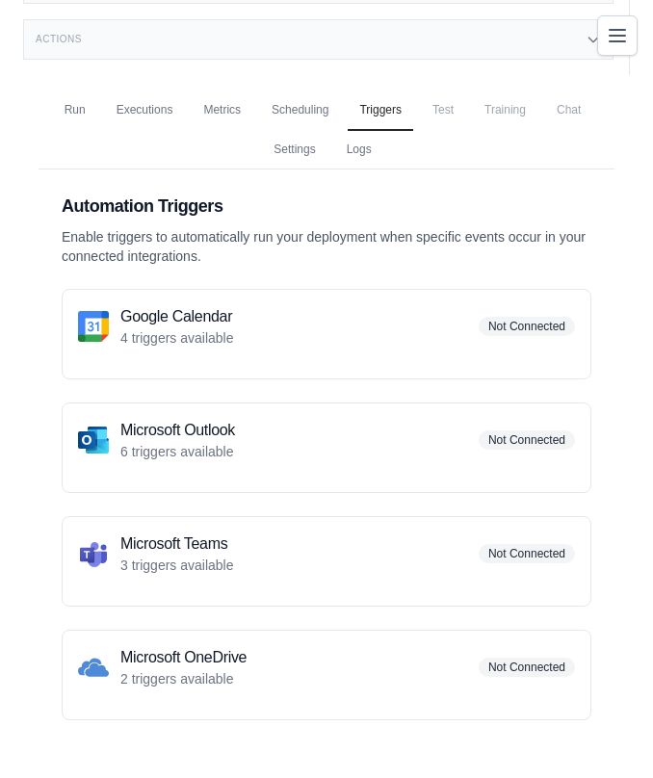
click at [369, 268] on div "Automation Triggers Enable triggers to automatically run your deployment when s…" at bounding box center [327, 457] width 576 height 574
click at [498, 293] on div "Google Calendar 4 triggers available Not Connected" at bounding box center [327, 334] width 530 height 91
click at [124, 329] on p "4 triggers available" at bounding box center [177, 338] width 114 height 19
click at [102, 335] on img at bounding box center [93, 326] width 31 height 31
click at [558, 341] on div "Google Calendar 4 triggers available Not Connected" at bounding box center [326, 326] width 497 height 42
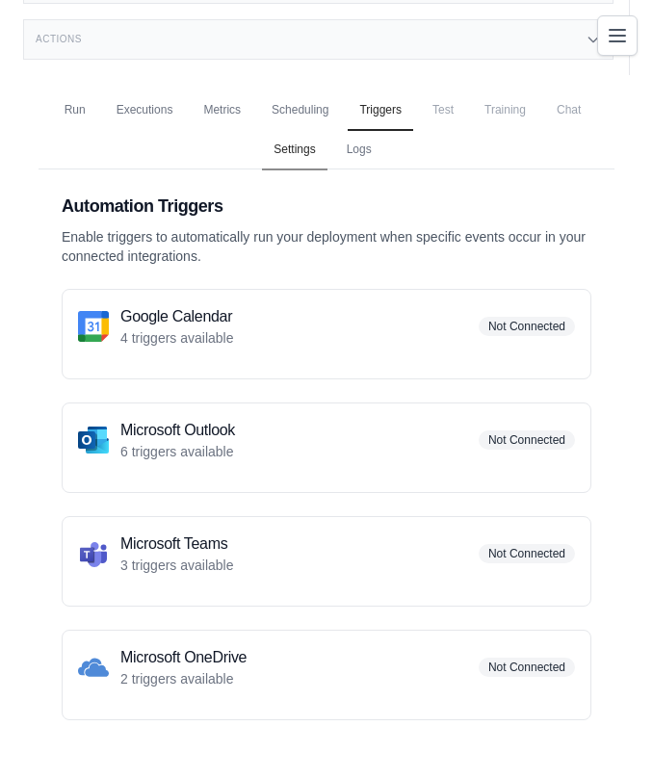
click at [311, 148] on link "Settings" at bounding box center [294, 150] width 65 height 40
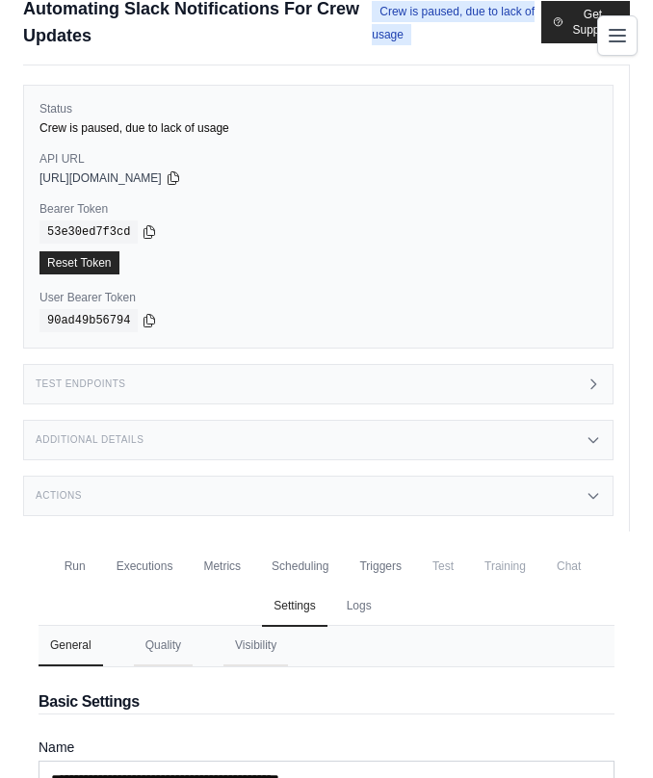
scroll to position [224, 0]
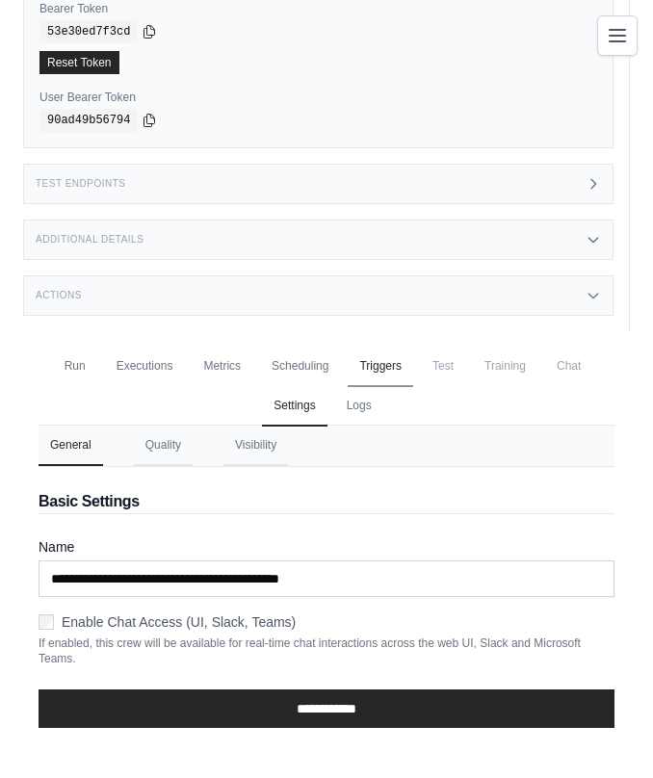
click at [403, 372] on link "Triggers" at bounding box center [381, 367] width 66 height 40
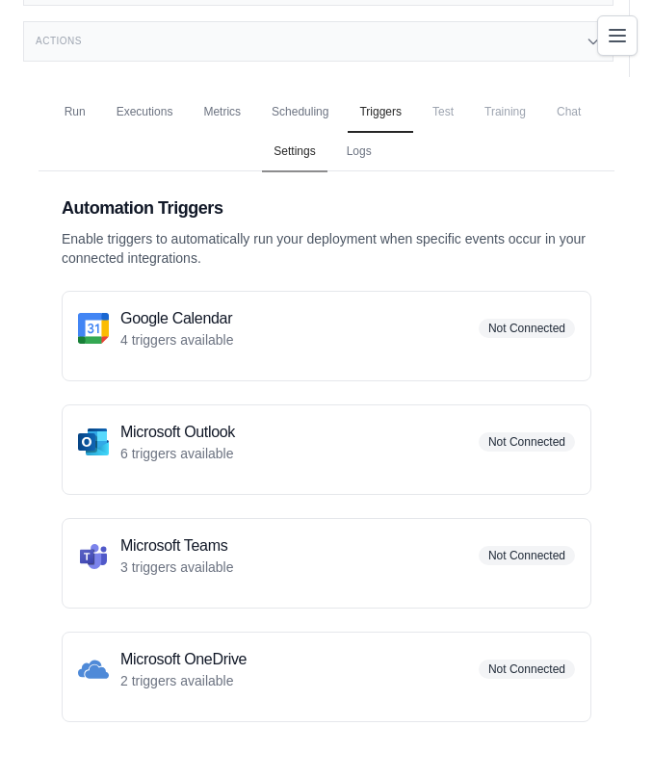
scroll to position [481, 0]
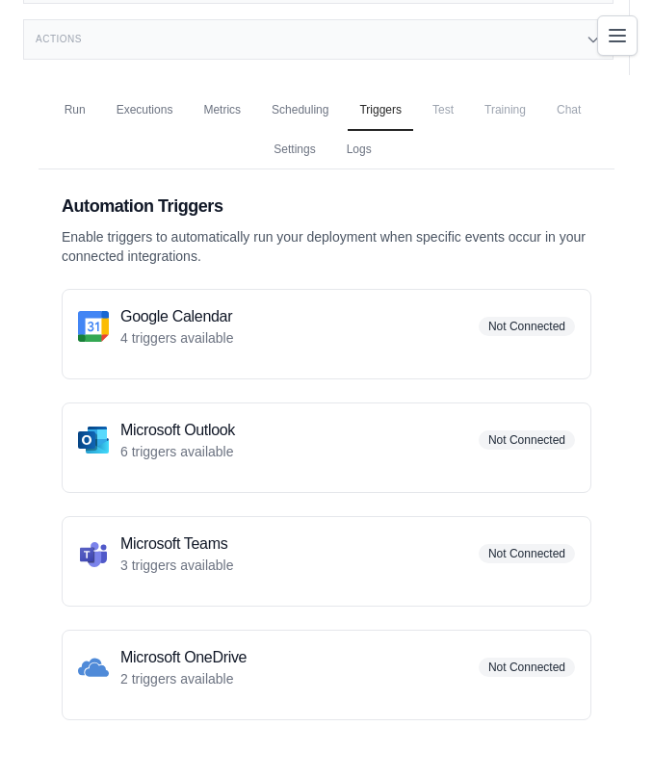
click at [494, 343] on div "Google Calendar 4 triggers available Not Connected" at bounding box center [326, 326] width 497 height 42
click at [520, 323] on span "Not Connected" at bounding box center [527, 326] width 96 height 19
click at [183, 329] on p "4 triggers available" at bounding box center [177, 338] width 114 height 19
click at [66, 318] on div "Google Calendar 4 triggers available Not Connected" at bounding box center [327, 334] width 530 height 91
click at [90, 321] on img at bounding box center [93, 326] width 31 height 31
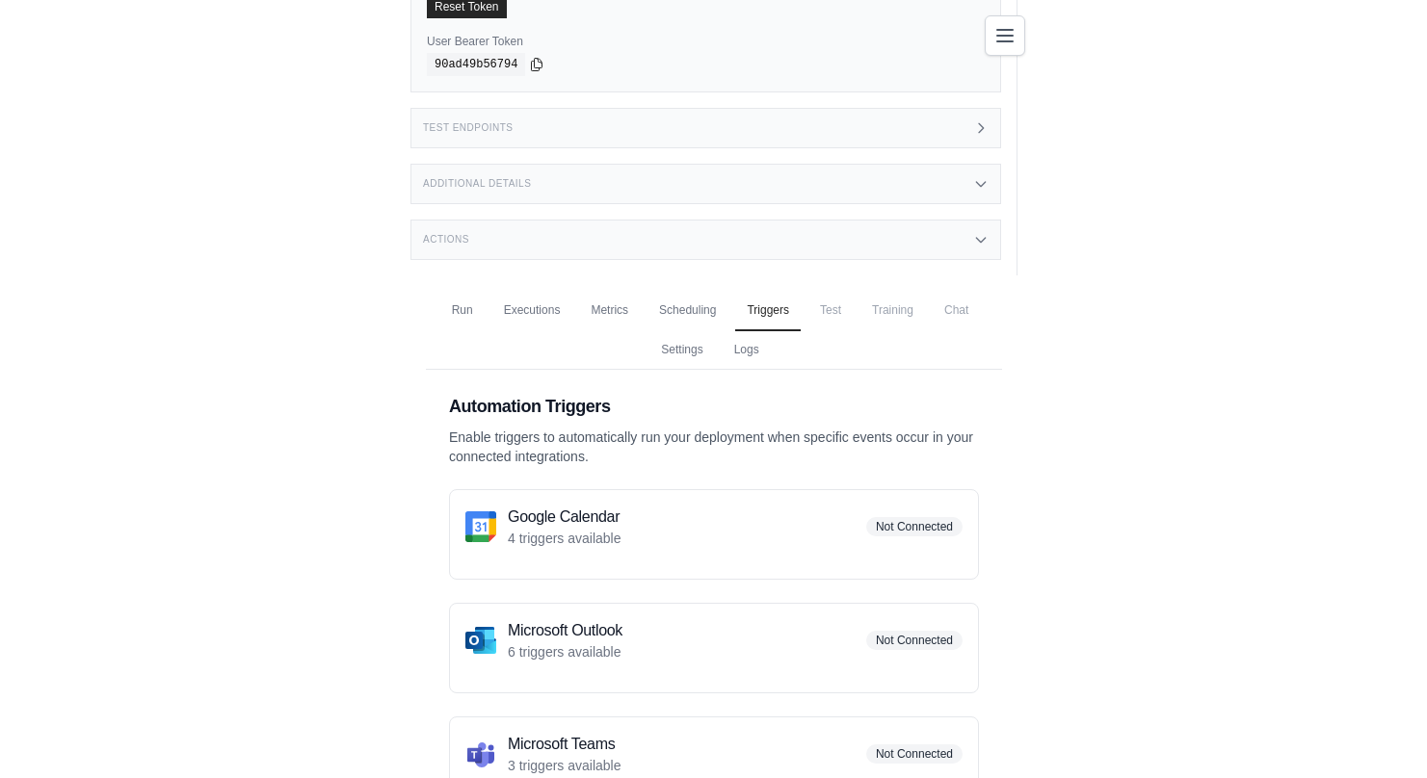
scroll to position [0, 0]
